Goal: Navigation & Orientation: Find specific page/section

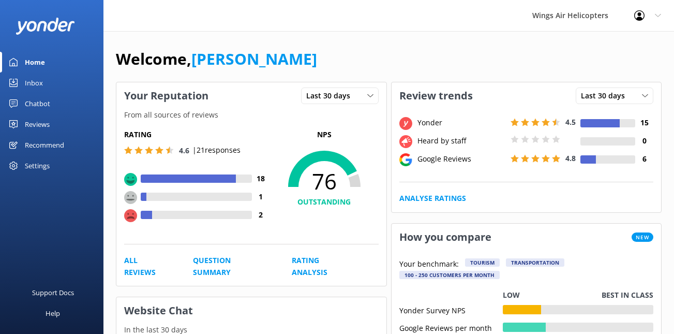
click at [46, 123] on div "Reviews" at bounding box center [37, 124] width 25 height 21
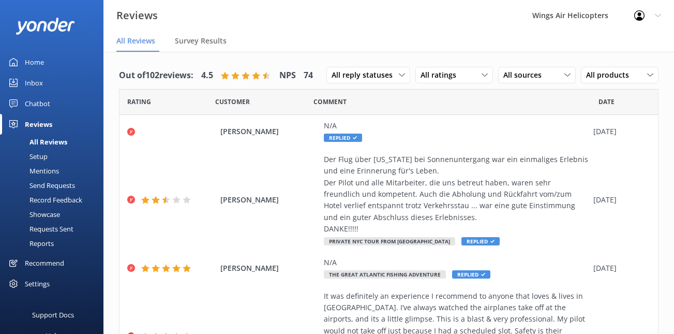
click at [43, 232] on div "Requests Sent" at bounding box center [39, 229] width 67 height 14
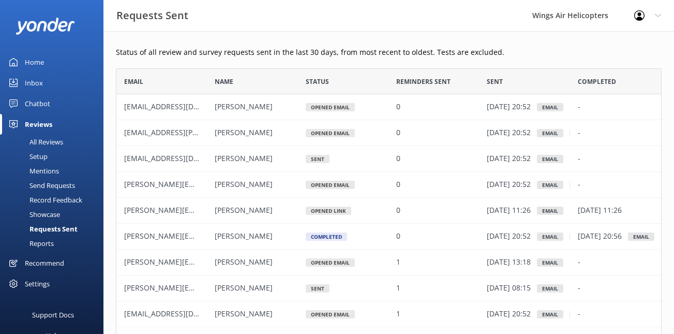
click at [42, 62] on div "Home" at bounding box center [34, 62] width 19 height 21
